Goal: Contribute content

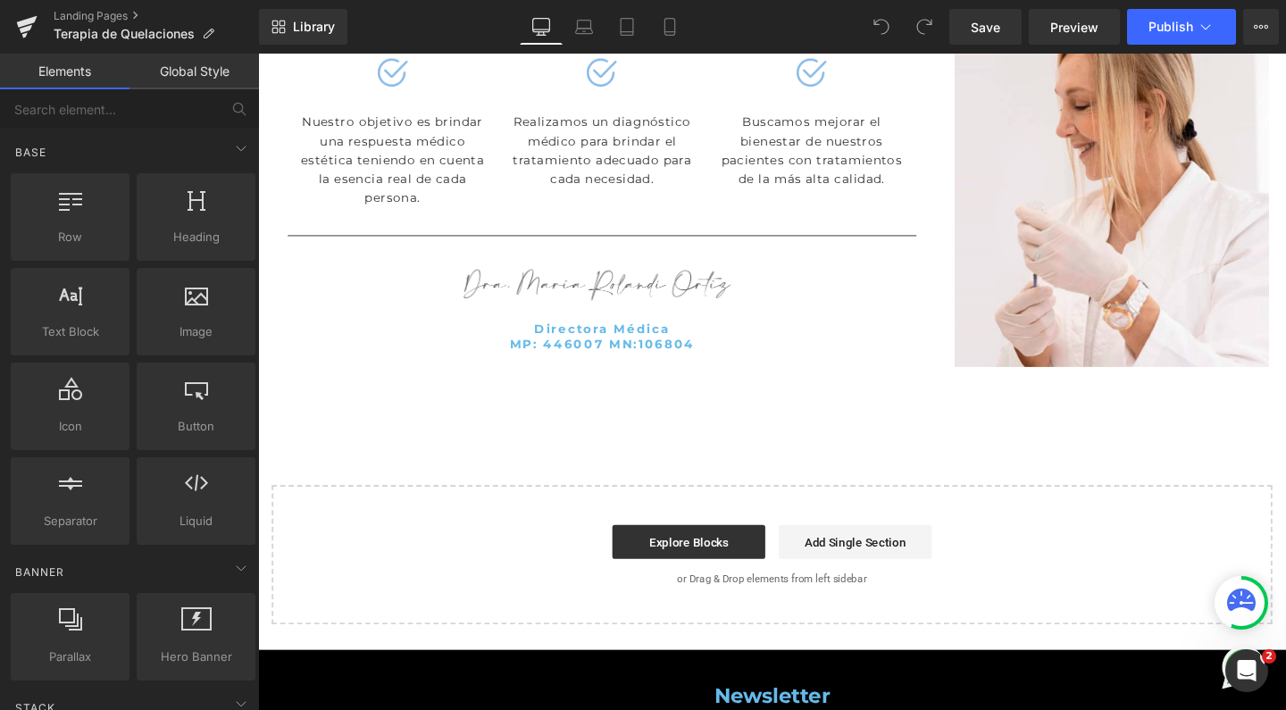
scroll to position [3220, 0]
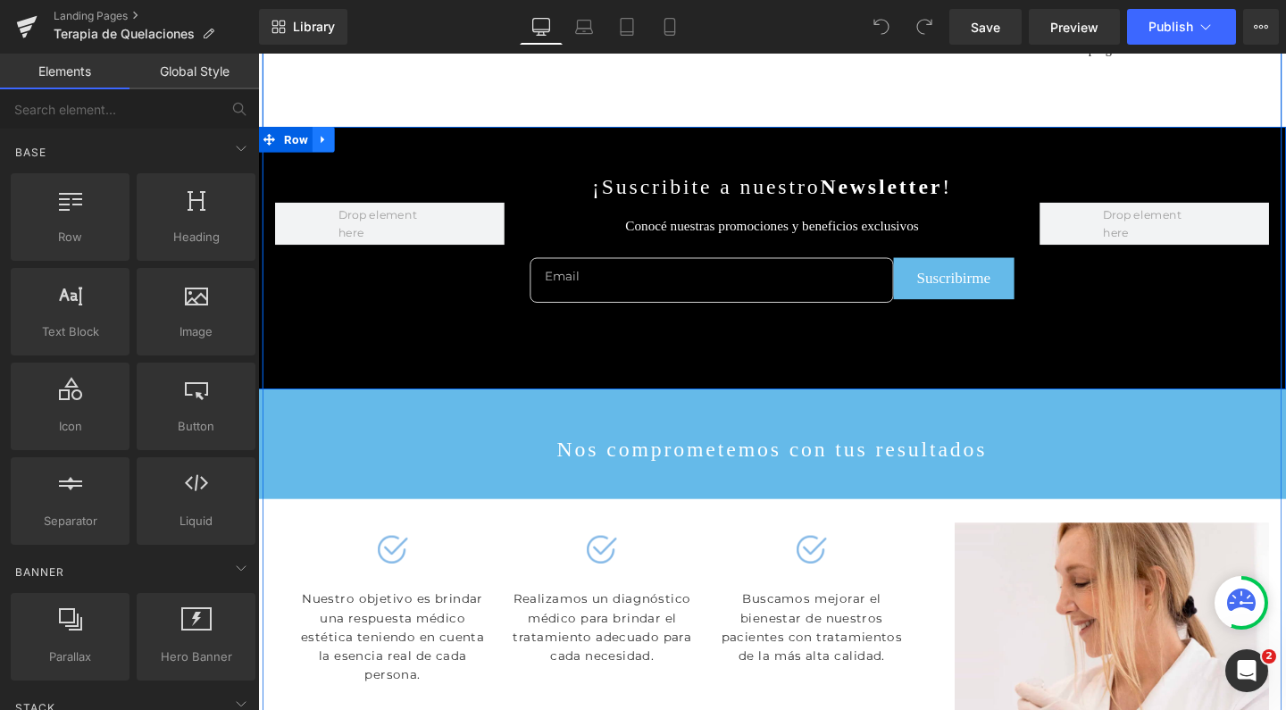
click at [321, 150] on icon at bounding box center [327, 143] width 13 height 13
click at [363, 157] on link at bounding box center [373, 143] width 23 height 27
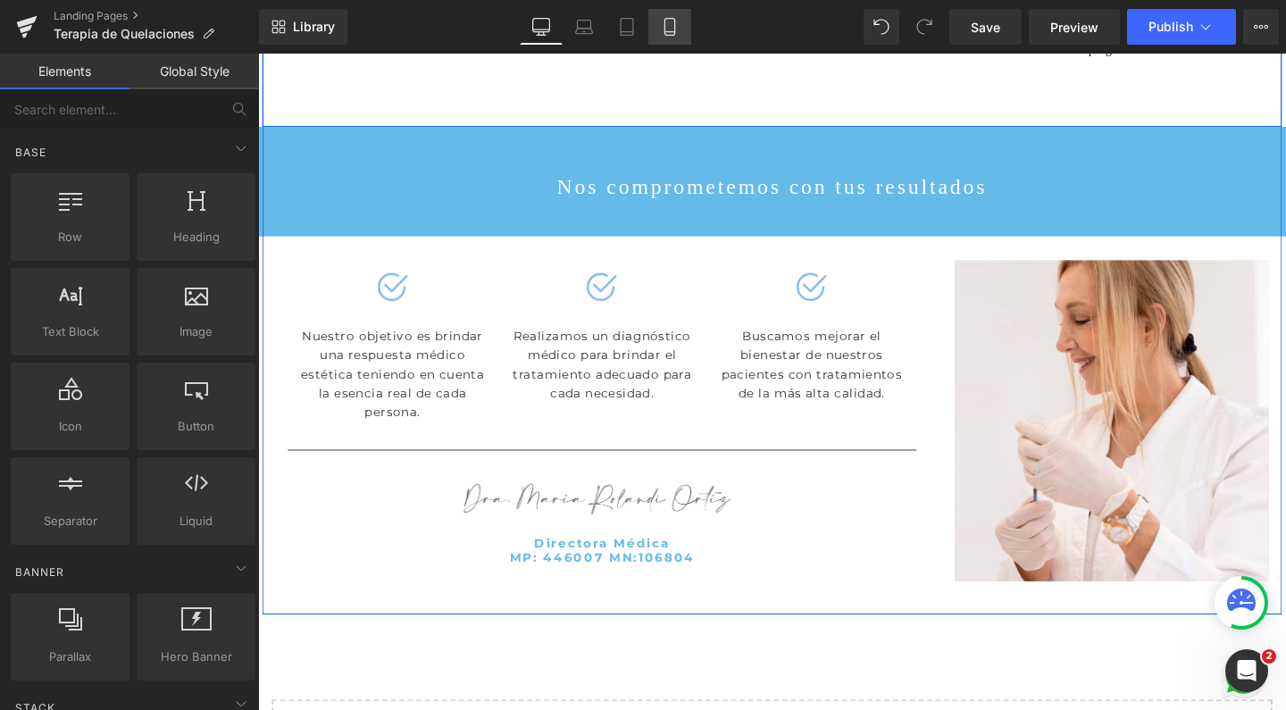
click at [676, 35] on icon at bounding box center [670, 27] width 18 height 18
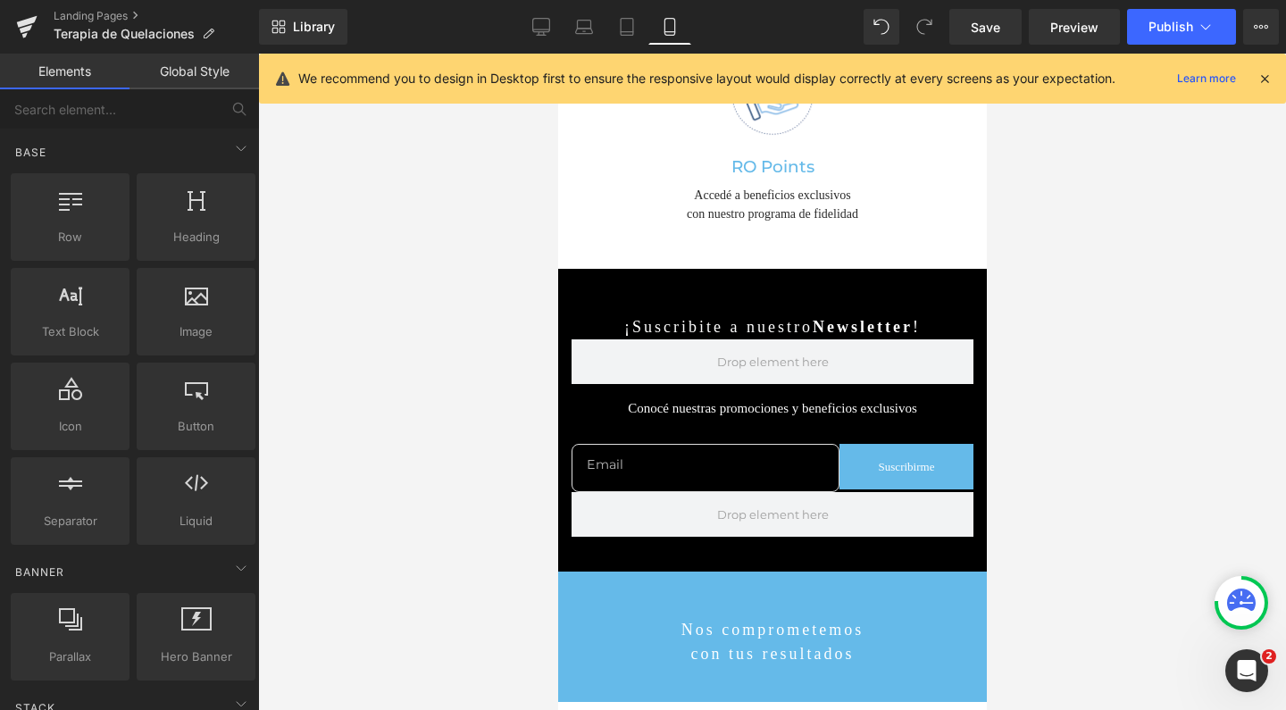
scroll to position [4272, 0]
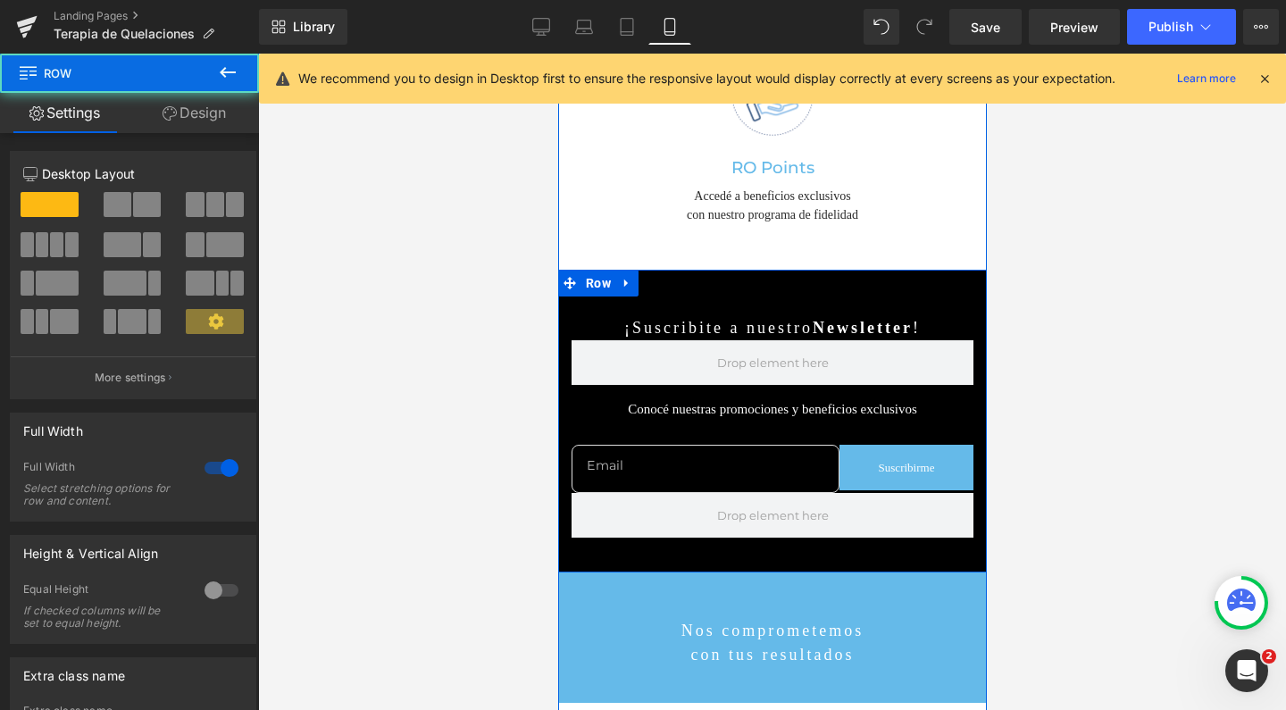
click at [608, 299] on div "¡Suscribite a nuestro Newsletter ! Text Block Conocé nuestras promociones y ben…" at bounding box center [771, 421] width 429 height 302
click at [620, 285] on icon at bounding box center [626, 283] width 13 height 13
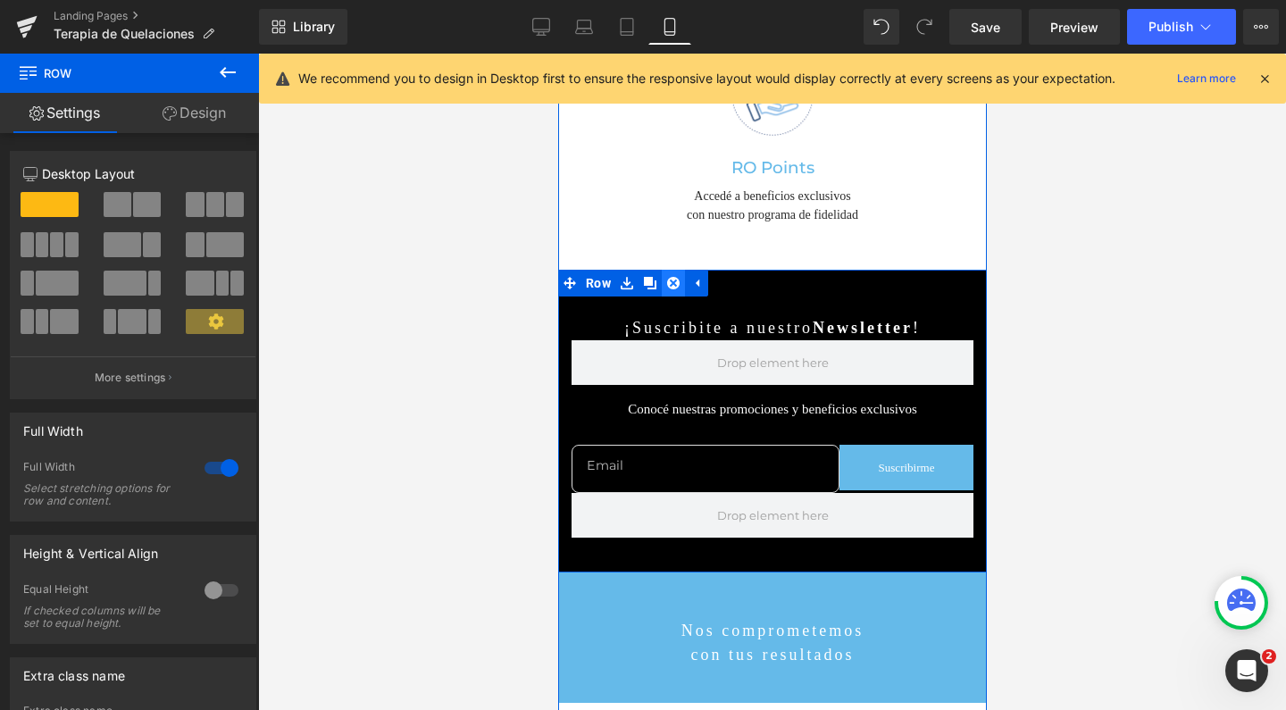
click at [668, 290] on icon at bounding box center [672, 283] width 13 height 13
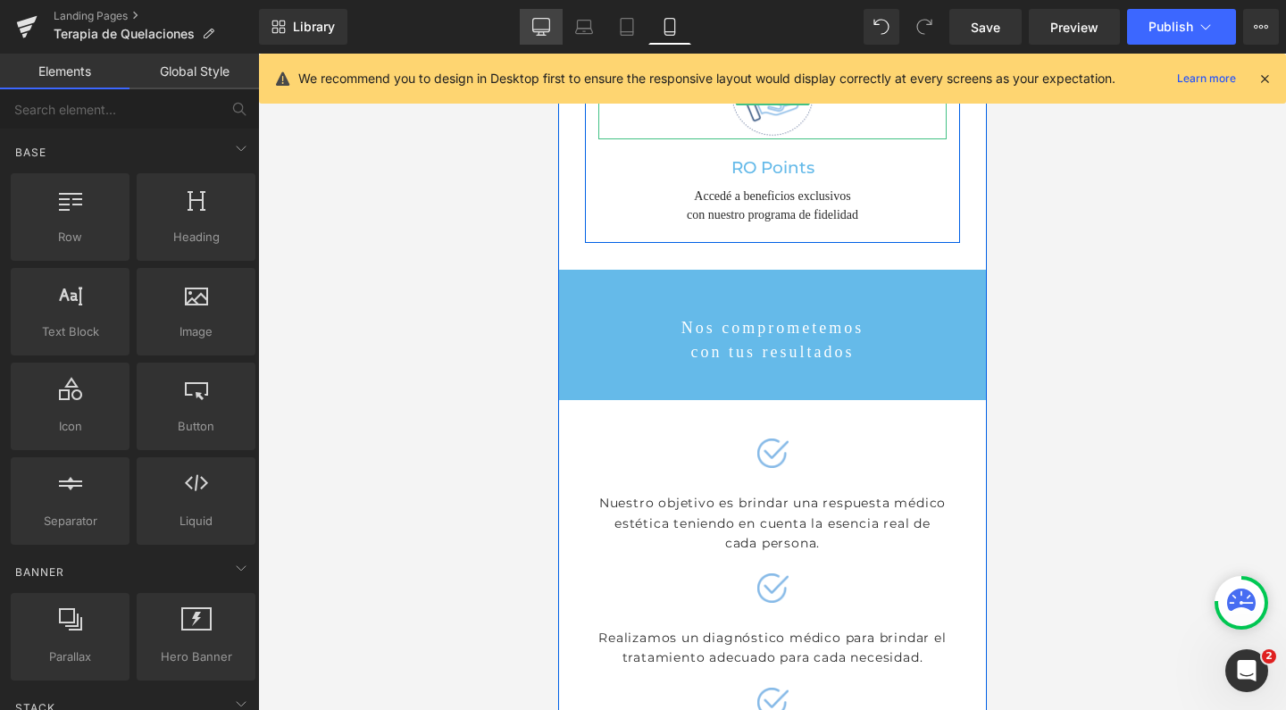
click at [544, 33] on icon at bounding box center [541, 27] width 18 height 18
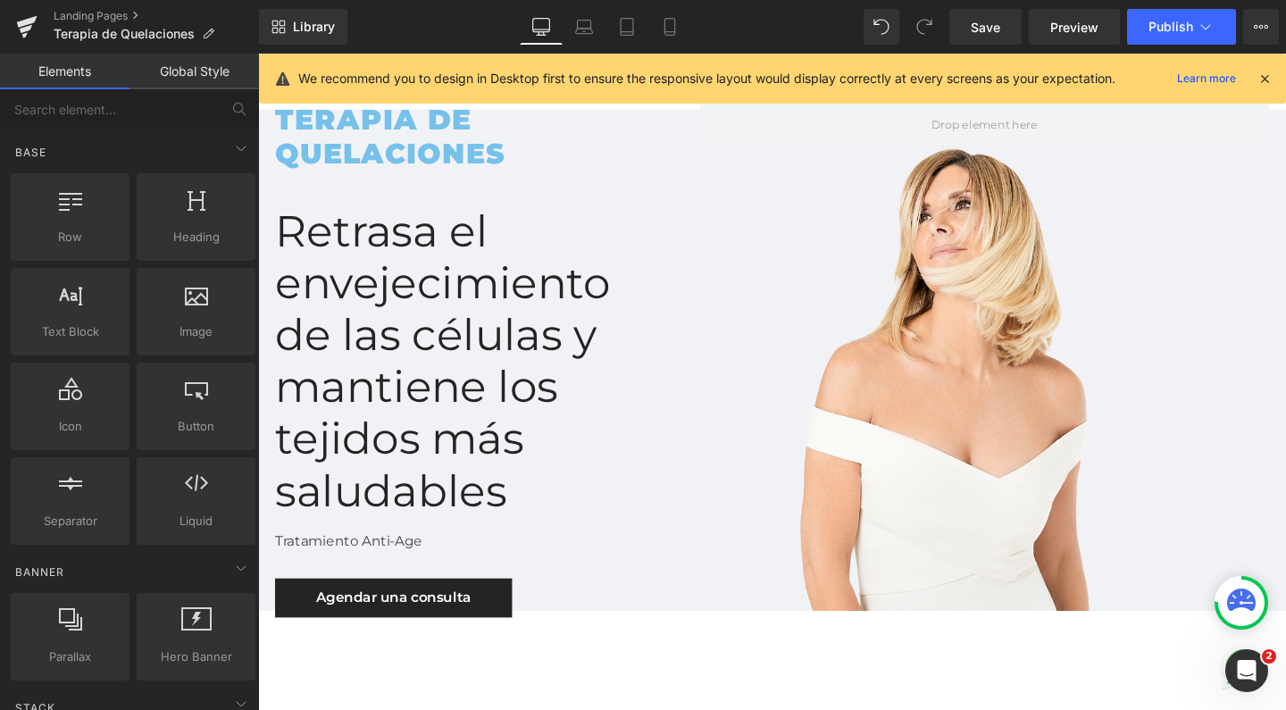
scroll to position [0, 0]
click at [982, 29] on span "Save" at bounding box center [985, 27] width 29 height 19
click at [1169, 27] on span "Publish" at bounding box center [1171, 27] width 45 height 14
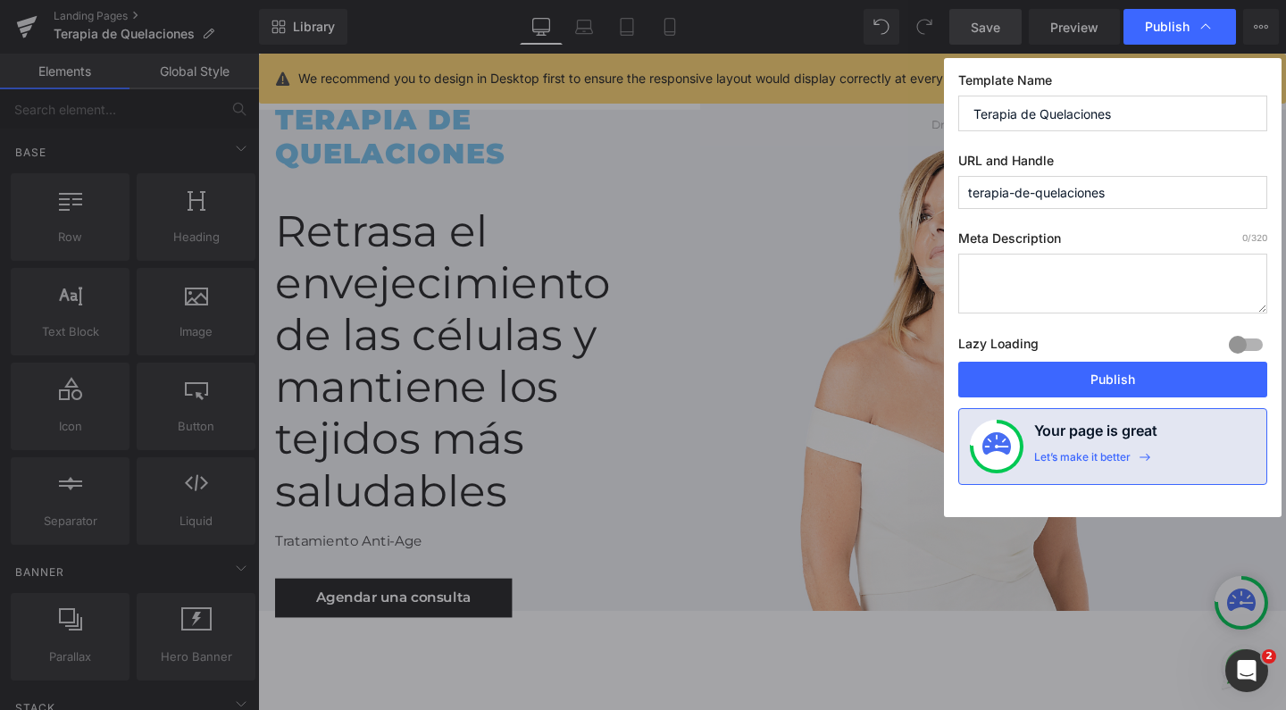
click at [1023, 288] on textarea at bounding box center [1112, 284] width 309 height 60
paste textarea "Terapia de quelaciones: elimina toxinas y metales pesados, mejora tu salud card…"
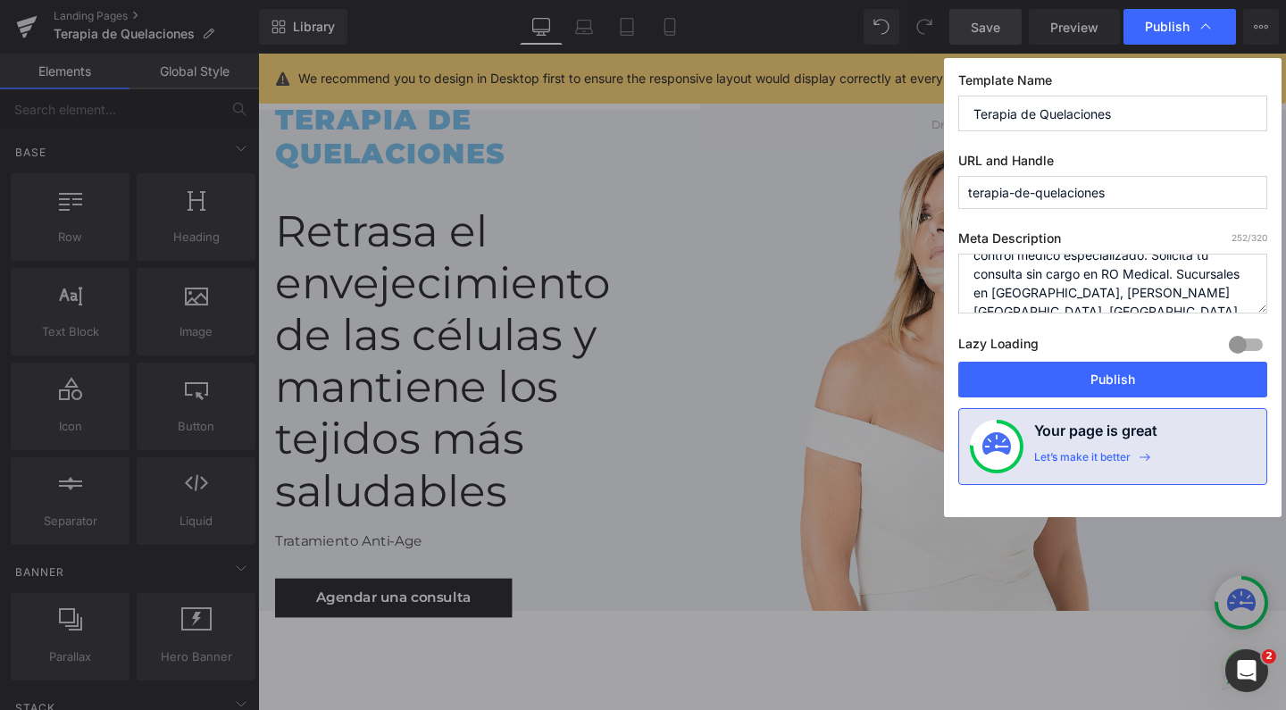
scroll to position [81, 0]
click at [1000, 307] on textarea "Terapia de quelaciones: elimina toxinas y metales pesados, mejora tu salud card…" at bounding box center [1112, 284] width 309 height 60
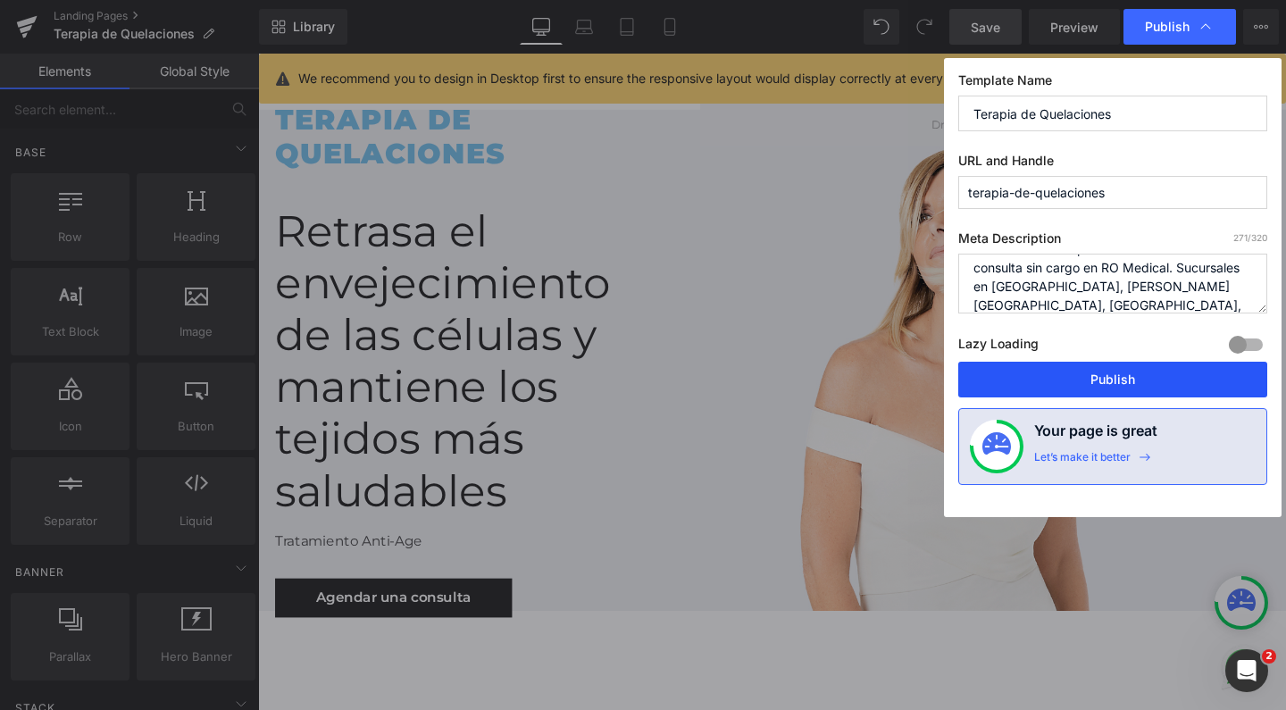
type textarea "Terapia de quelaciones: elimina toxinas y metales pesados, mejora tu salud card…"
click at [1073, 380] on button "Publish" at bounding box center [1112, 380] width 309 height 36
